Goal: Task Accomplishment & Management: Use online tool/utility

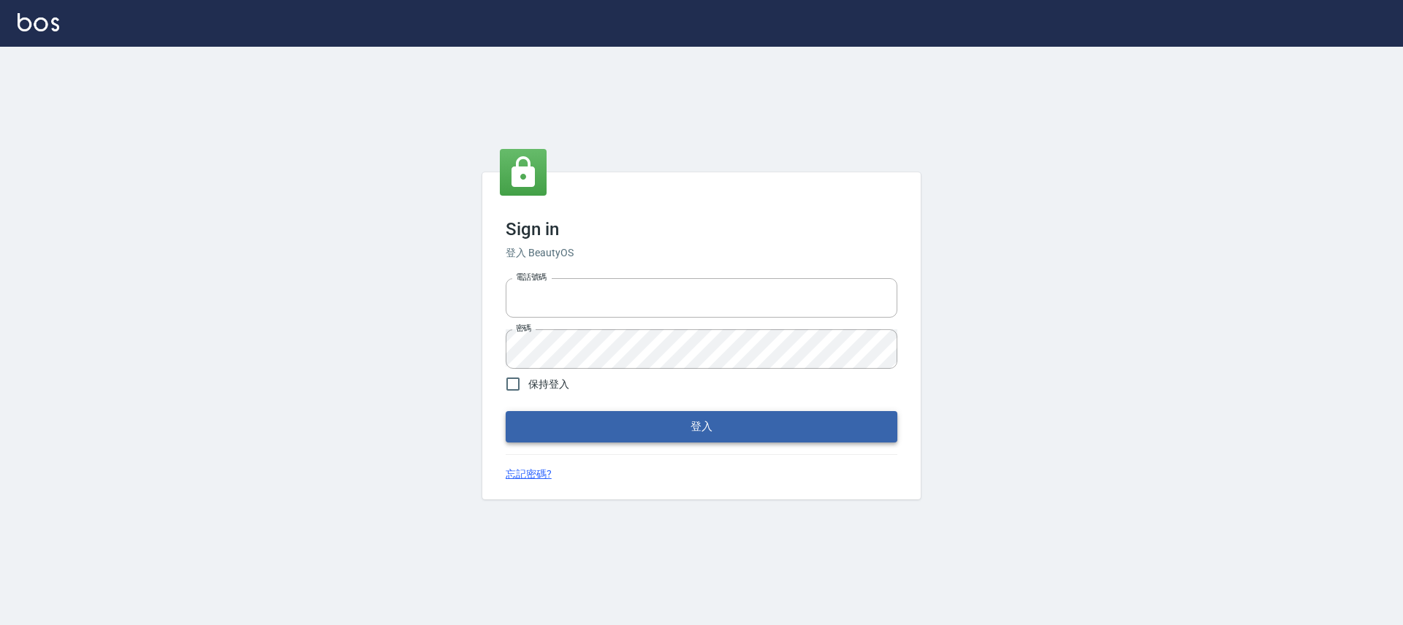
type input "25170116"
click at [701, 434] on button "登入" at bounding box center [702, 426] width 392 height 31
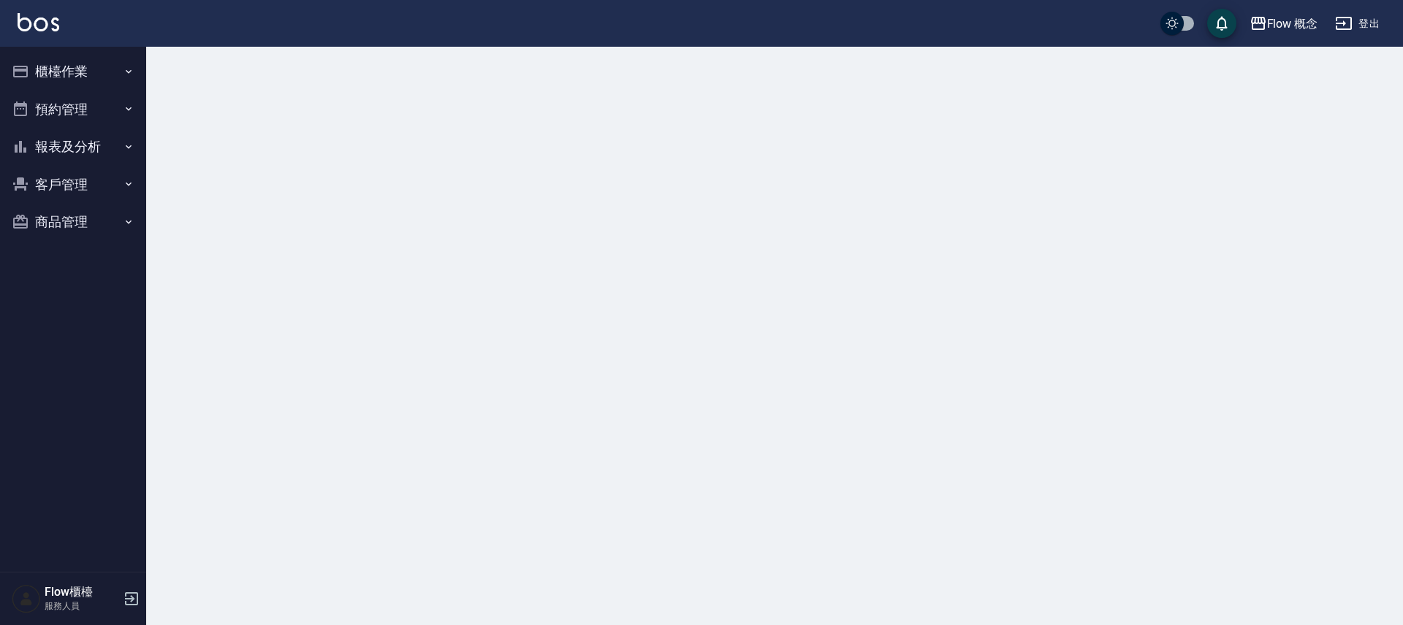
click at [107, 67] on button "櫃檯作業" at bounding box center [73, 72] width 134 height 38
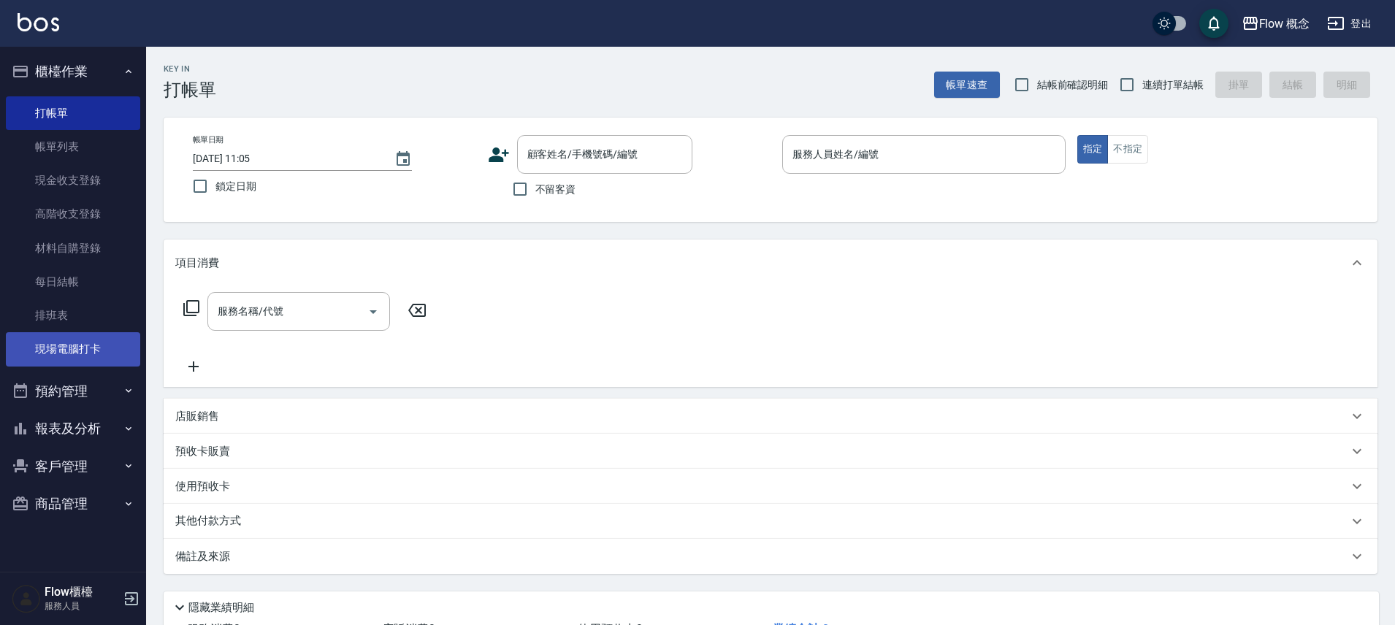
click at [102, 359] on link "現場電腦打卡" at bounding box center [73, 349] width 134 height 34
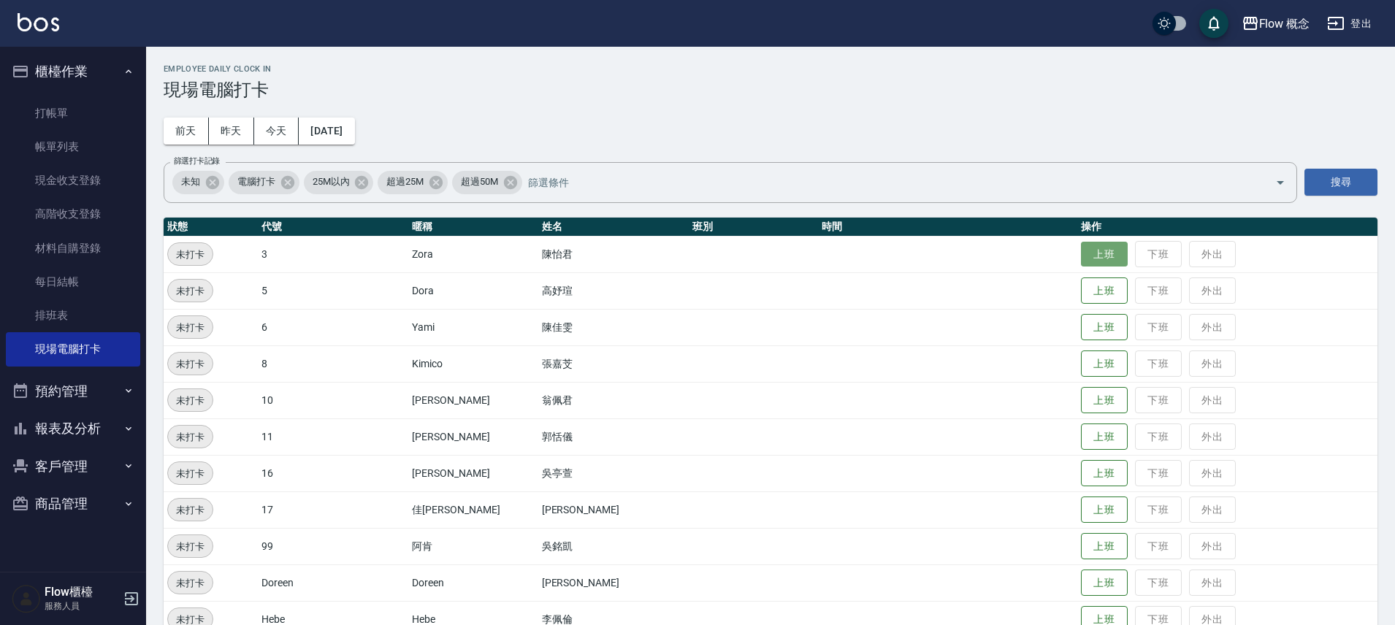
click at [1081, 259] on button "上班" at bounding box center [1104, 255] width 47 height 26
click at [1081, 403] on button "上班" at bounding box center [1104, 401] width 47 height 26
click at [1081, 405] on button "上班" at bounding box center [1104, 401] width 47 height 26
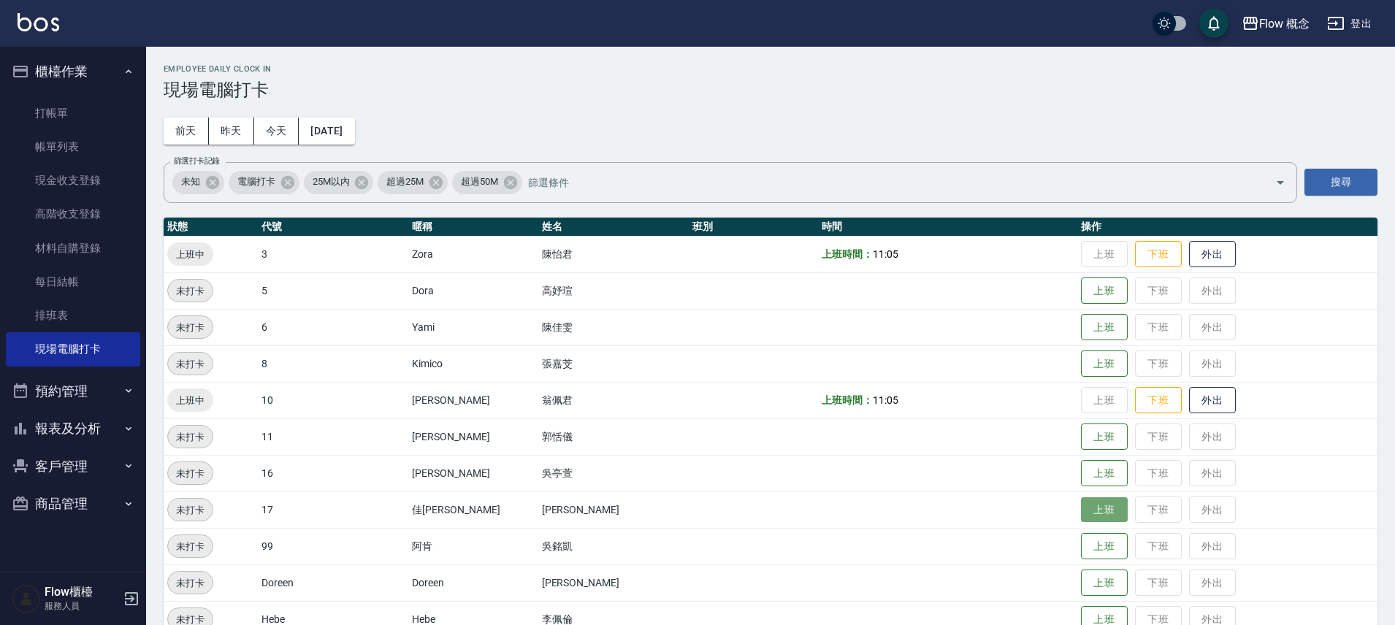
click at [1081, 512] on button "上班" at bounding box center [1104, 511] width 47 height 26
